Goal: Task Accomplishment & Management: Complete application form

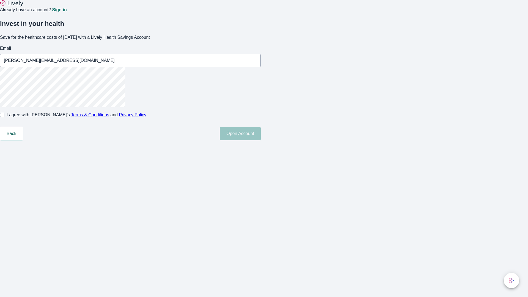
click at [4, 117] on input "I agree with Lively’s Terms & Conditions and Privacy Policy" at bounding box center [2, 115] width 4 height 4
checkbox input "true"
click at [261, 140] on button "Open Account" at bounding box center [240, 133] width 41 height 13
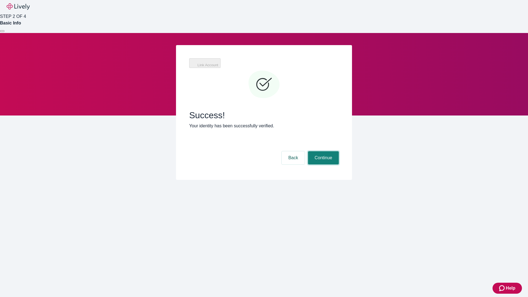
click at [322, 151] on button "Continue" at bounding box center [323, 157] width 31 height 13
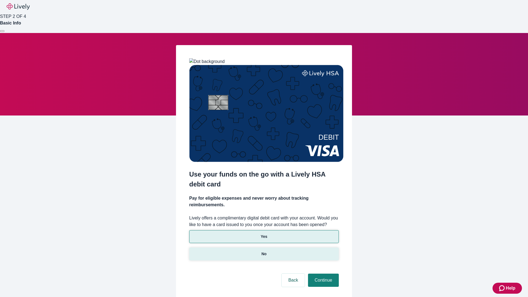
click at [264, 251] on p "No" at bounding box center [263, 254] width 5 height 6
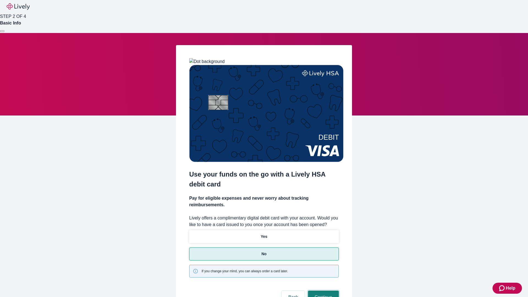
click at [322, 291] on button "Continue" at bounding box center [323, 297] width 31 height 13
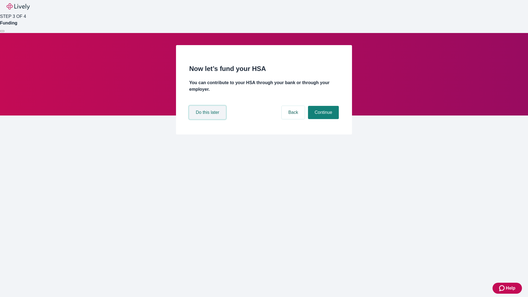
click at [208, 119] on button "Do this later" at bounding box center [207, 112] width 37 height 13
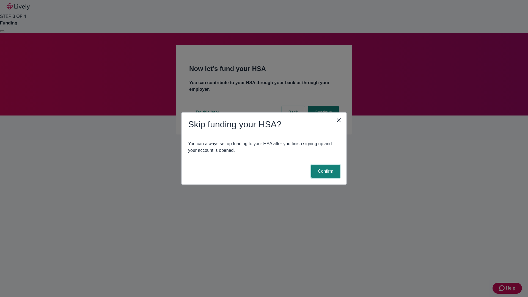
click at [325, 171] on button "Confirm" at bounding box center [325, 171] width 29 height 13
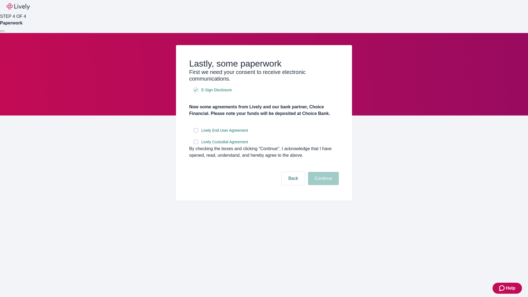
click at [196, 133] on input "Lively End User Agreement" at bounding box center [196, 130] width 4 height 4
checkbox input "true"
click at [196, 144] on input "Lively Custodial Agreement" at bounding box center [196, 142] width 4 height 4
checkbox input "true"
click at [322, 185] on button "Continue" at bounding box center [323, 178] width 31 height 13
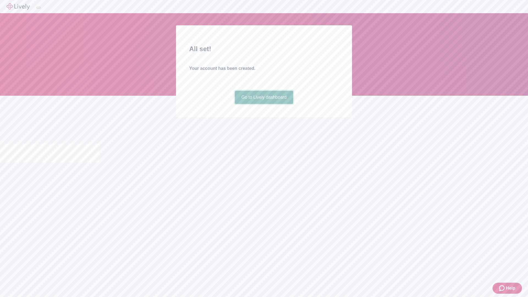
click at [264, 104] on link "Go to Lively dashboard" at bounding box center [264, 97] width 59 height 13
